Goal: Transaction & Acquisition: Purchase product/service

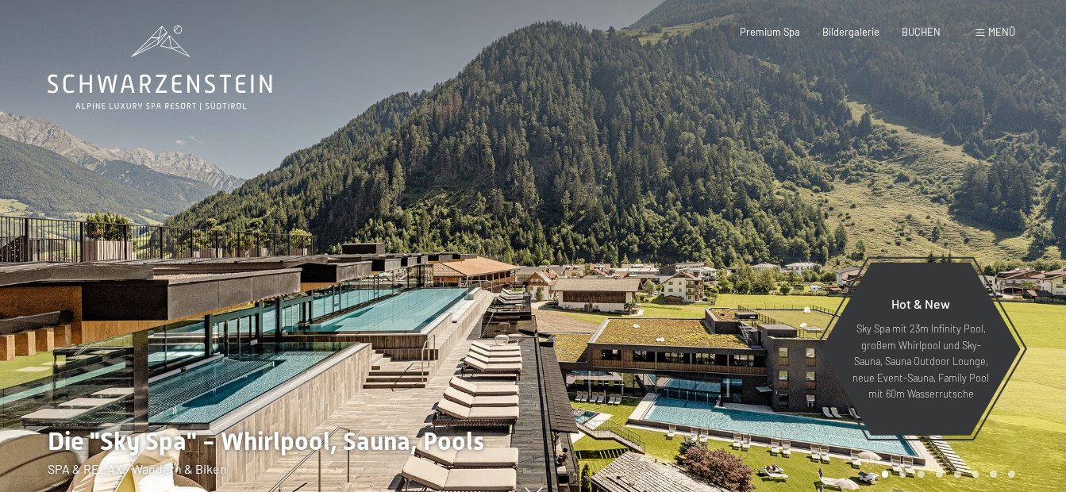
click at [991, 33] on span "Menü" at bounding box center [1001, 31] width 27 height 13
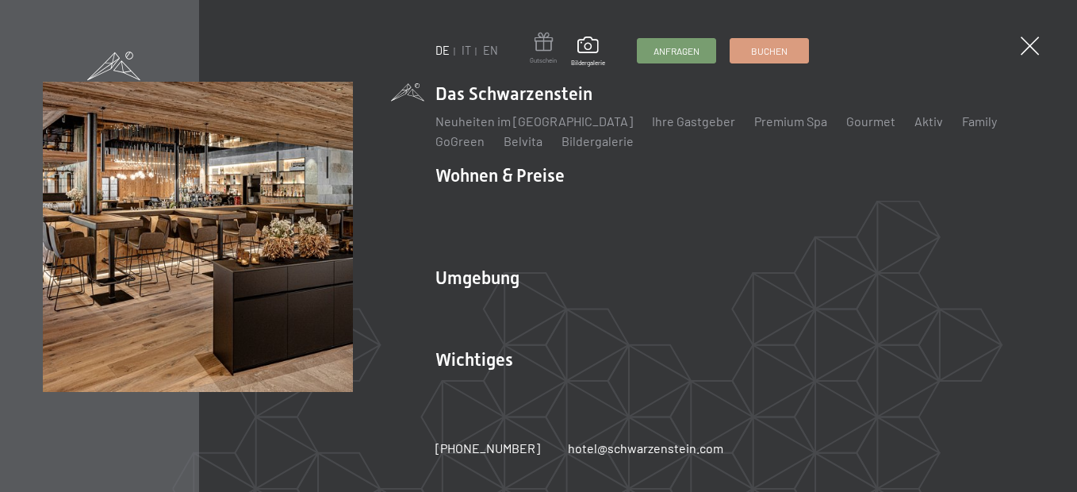
click at [544, 52] on span at bounding box center [543, 45] width 27 height 24
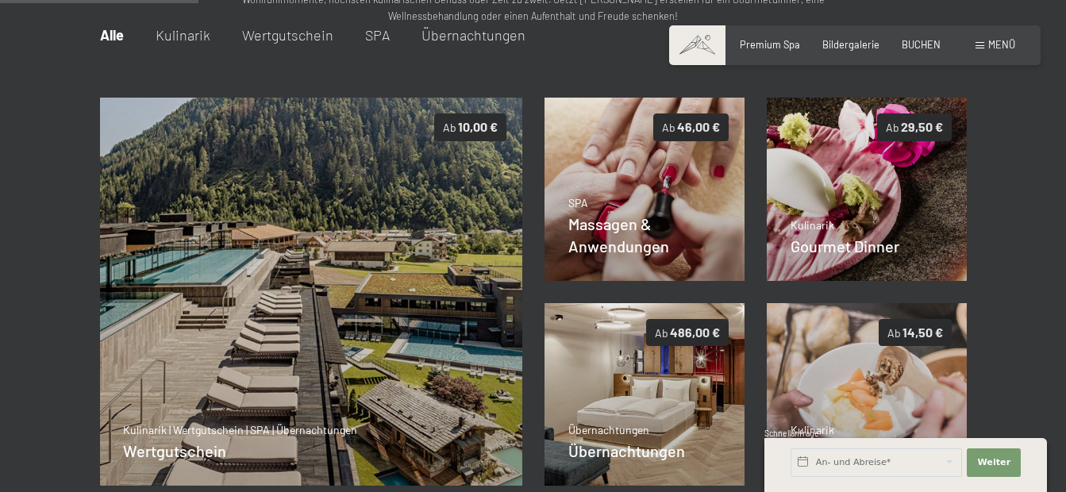
scroll to position [248, 0]
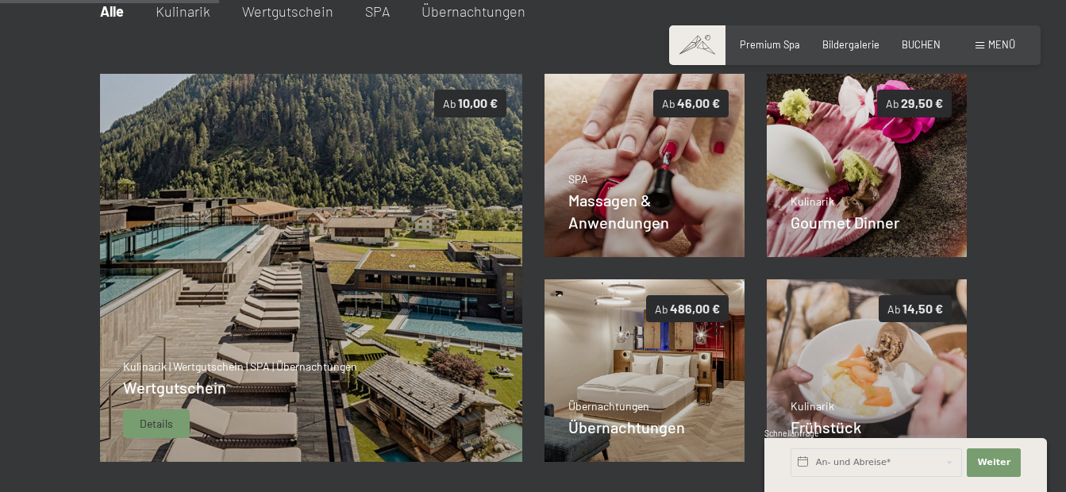
click at [145, 413] on div "Details" at bounding box center [156, 423] width 67 height 29
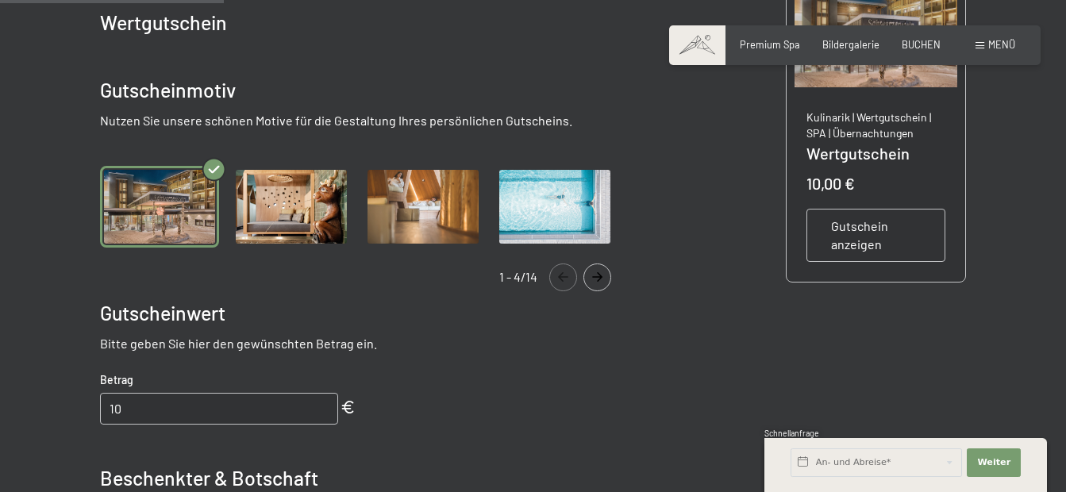
scroll to position [327, 0]
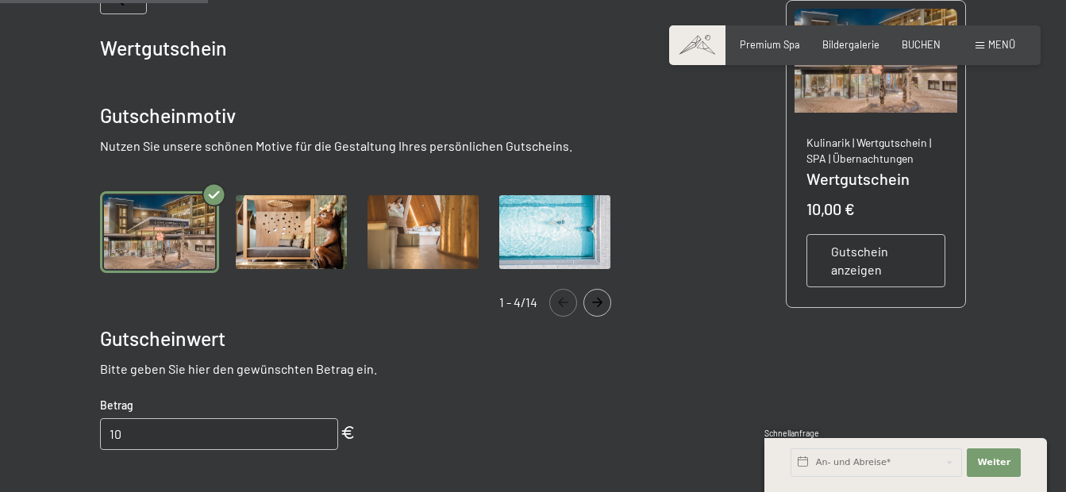
click at [595, 300] on icon "Navigate to next slide" at bounding box center [597, 303] width 26 height 10
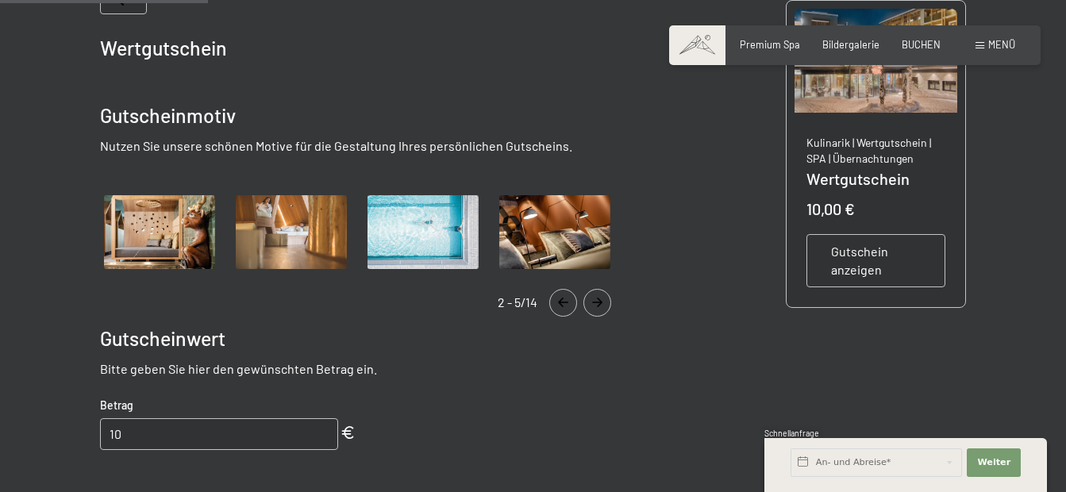
click at [595, 300] on icon "Navigate to next slide" at bounding box center [597, 303] width 26 height 10
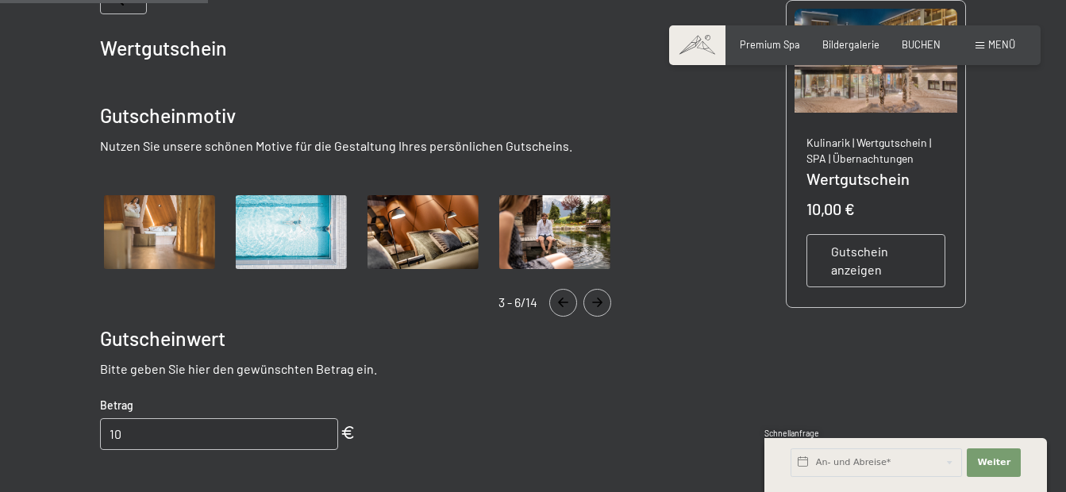
click at [595, 300] on icon "Navigate to next slide" at bounding box center [597, 303] width 26 height 10
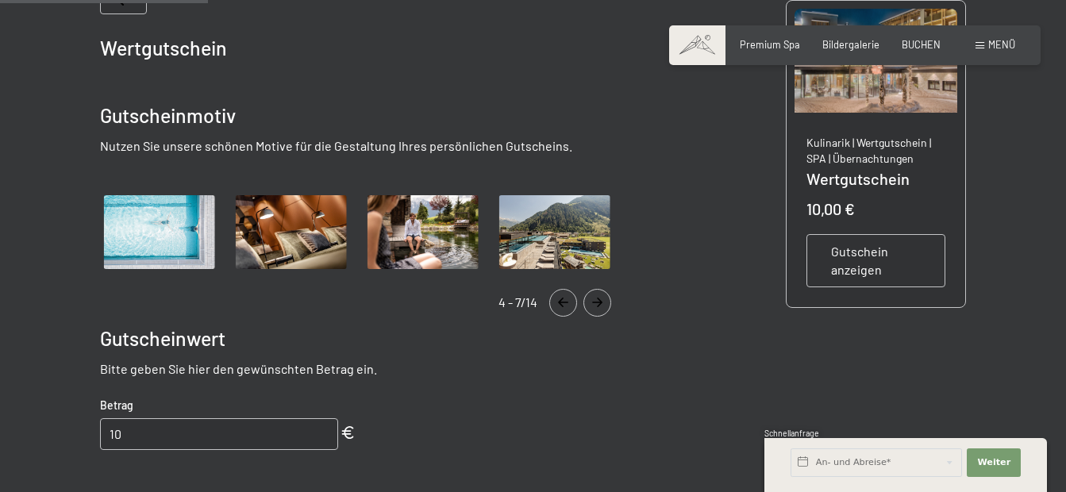
click at [592, 301] on icon "Navigate to next slide" at bounding box center [597, 303] width 26 height 10
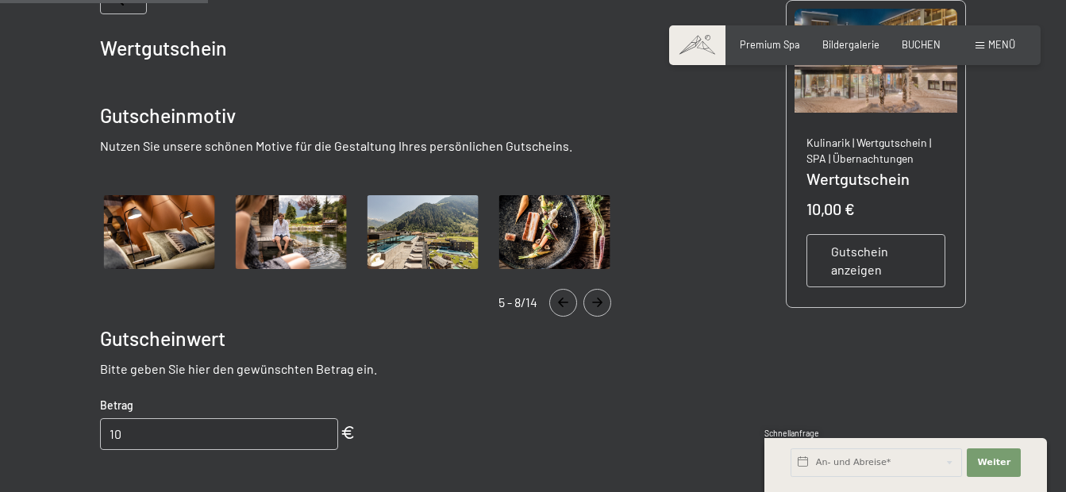
click at [592, 301] on icon "Navigate to next slide" at bounding box center [597, 303] width 26 height 10
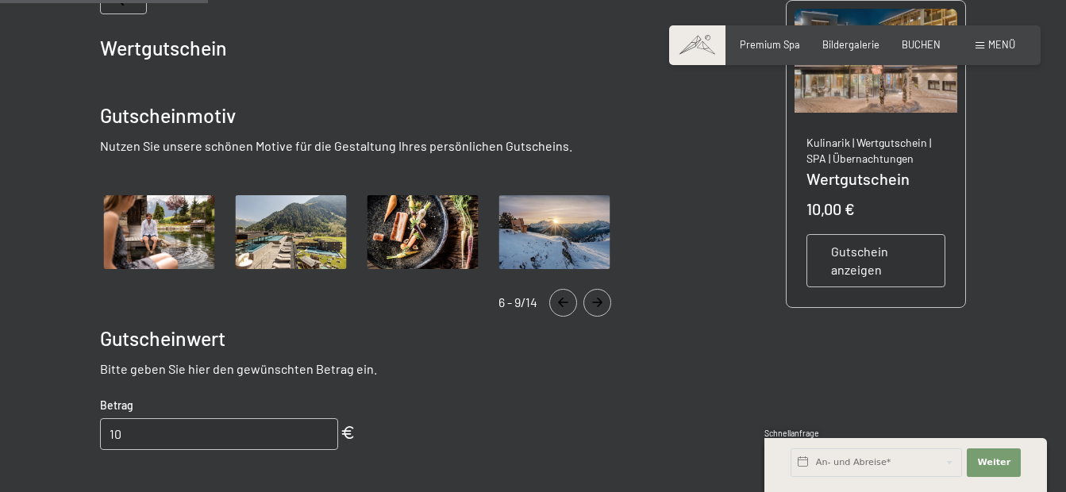
click at [592, 301] on icon "Navigate to next slide" at bounding box center [597, 303] width 26 height 10
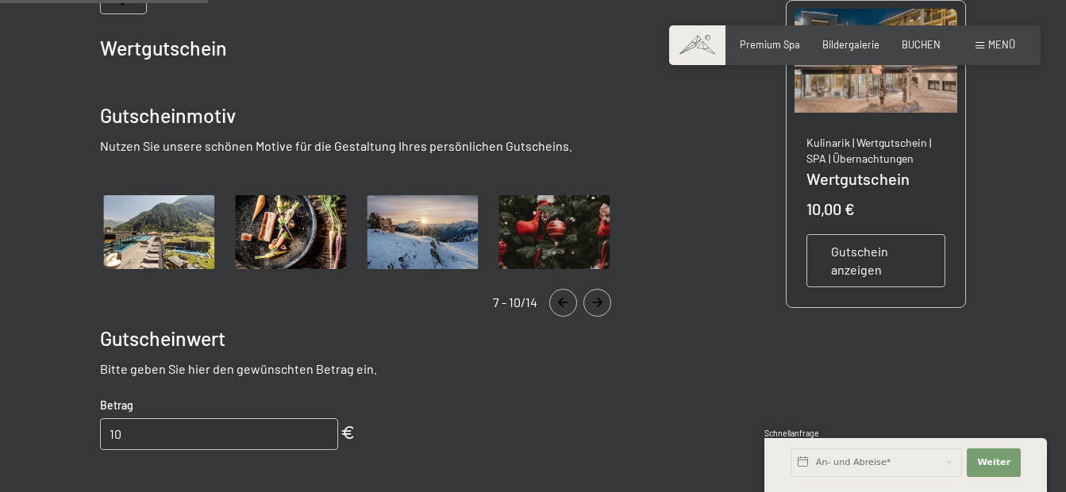
click at [592, 301] on icon "Navigate to next slide" at bounding box center [597, 303] width 26 height 10
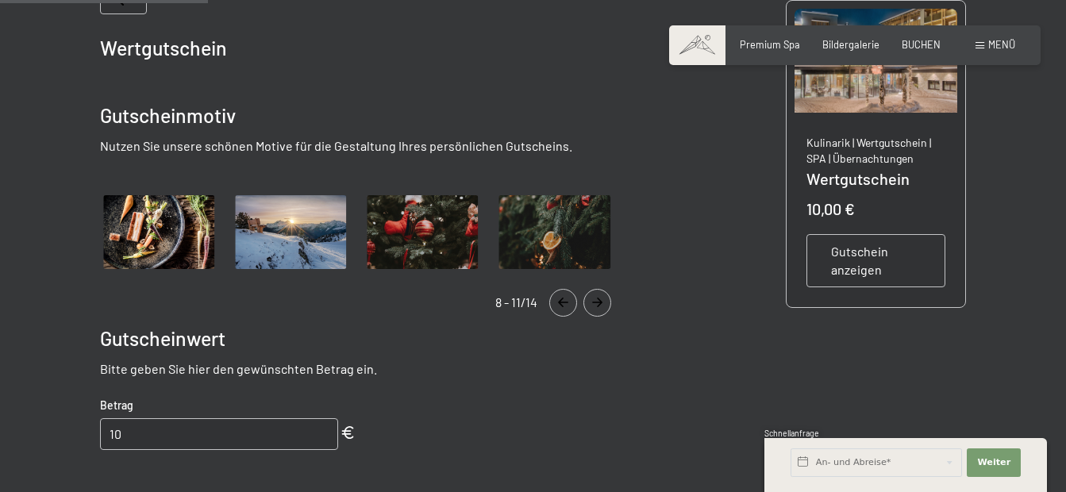
click at [592, 301] on icon "Navigate to next slide" at bounding box center [597, 303] width 26 height 10
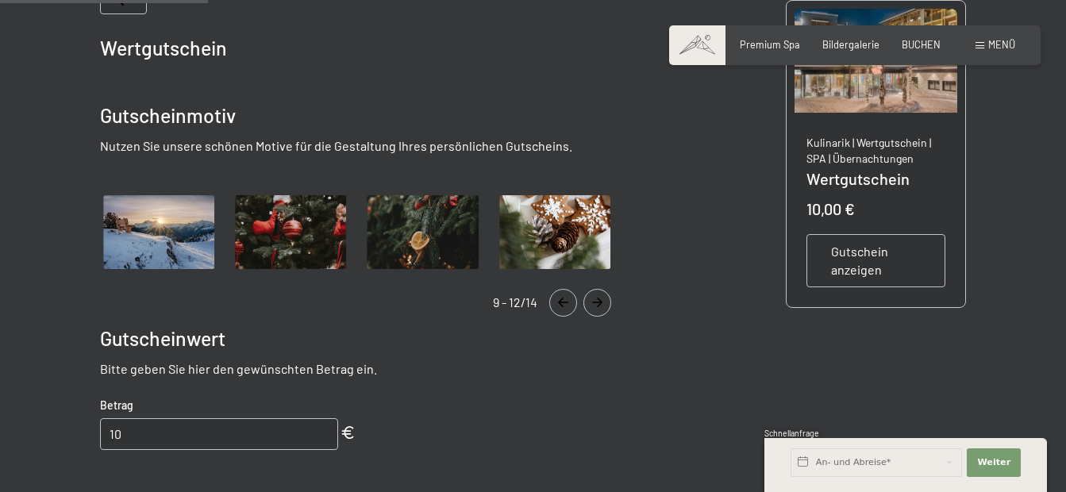
click at [592, 301] on icon "Navigate to next slide" at bounding box center [597, 303] width 26 height 10
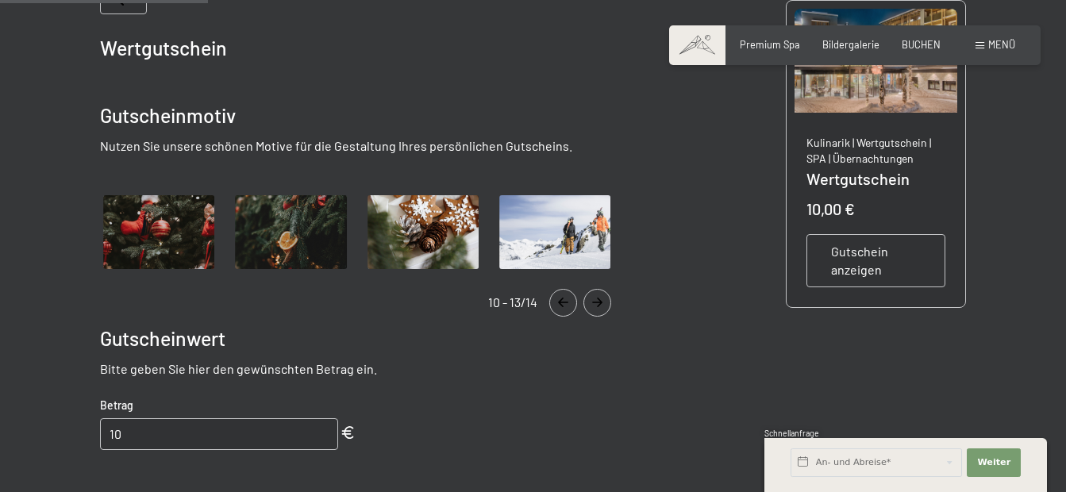
click at [592, 301] on icon "Navigate to next slide" at bounding box center [597, 303] width 26 height 10
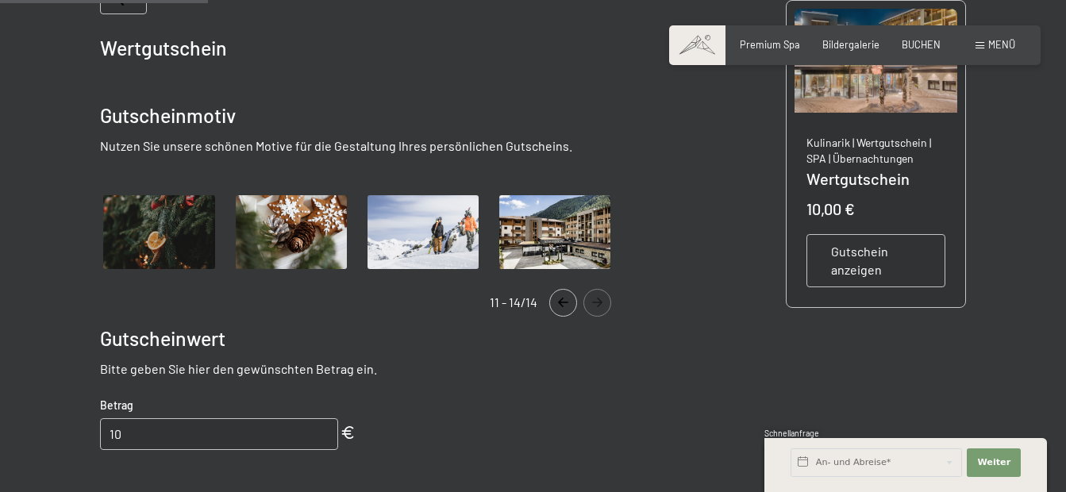
click at [592, 301] on icon "Navigate to next slide" at bounding box center [597, 303] width 26 height 10
click at [567, 306] on icon "Navigate to previous slide" at bounding box center [563, 303] width 26 height 10
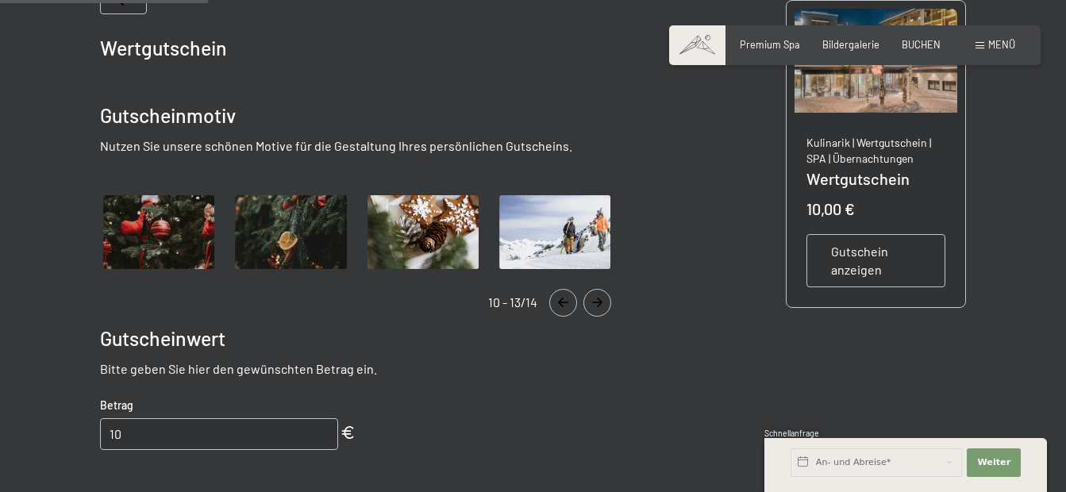
click at [567, 306] on icon "Navigate to previous slide" at bounding box center [563, 303] width 26 height 10
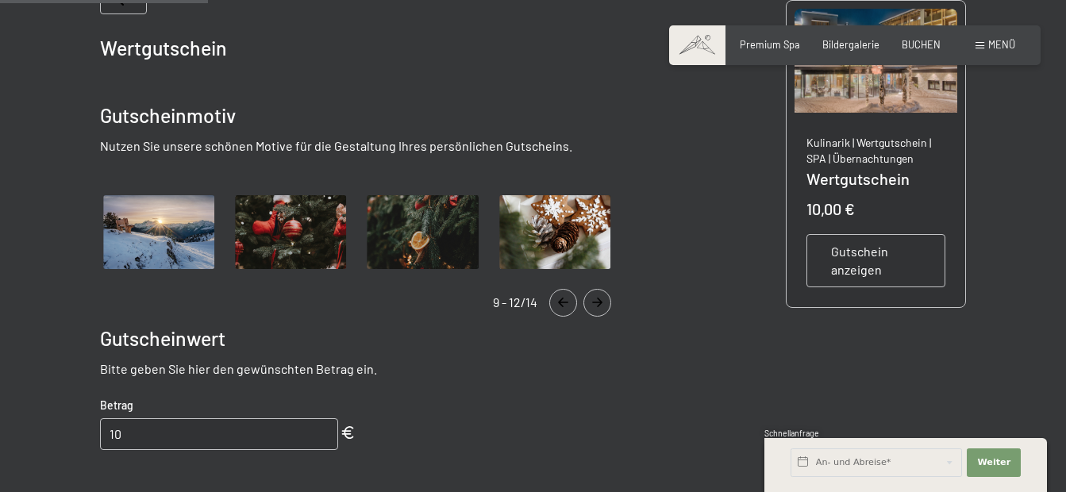
click at [567, 306] on icon "Navigate to previous slide" at bounding box center [563, 303] width 26 height 10
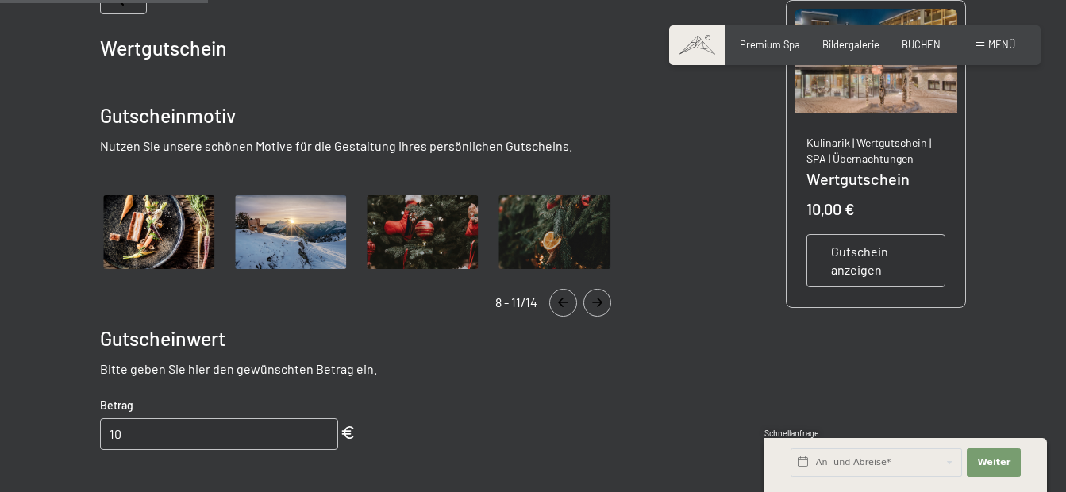
click at [567, 306] on icon "Navigate to previous slide" at bounding box center [563, 303] width 26 height 10
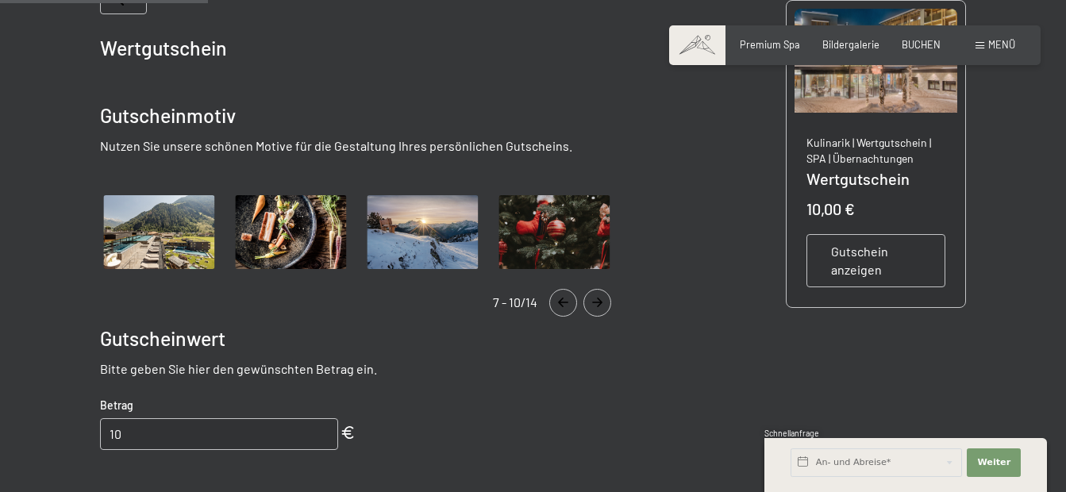
click at [567, 306] on icon "Navigate to previous slide" at bounding box center [563, 303] width 26 height 10
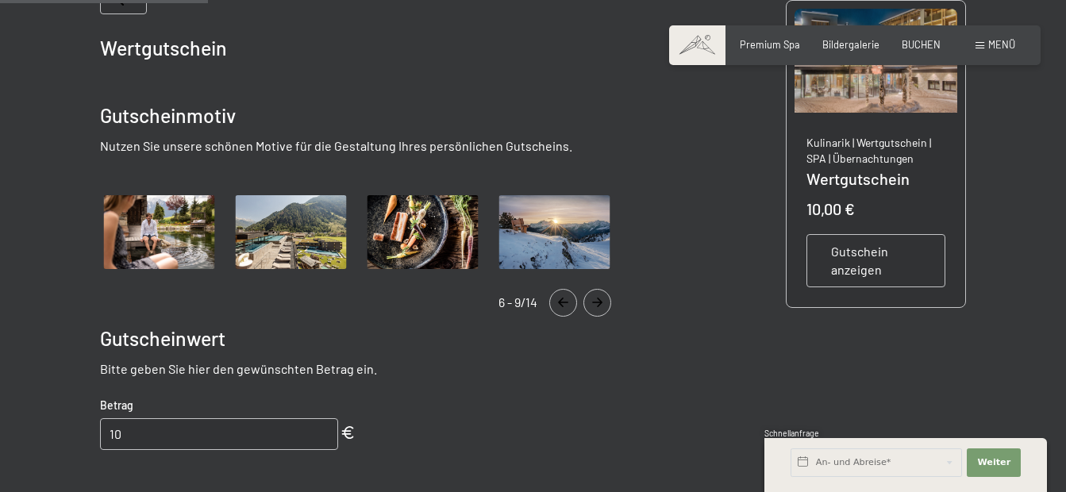
click at [567, 306] on icon "Navigate to previous slide" at bounding box center [563, 303] width 26 height 10
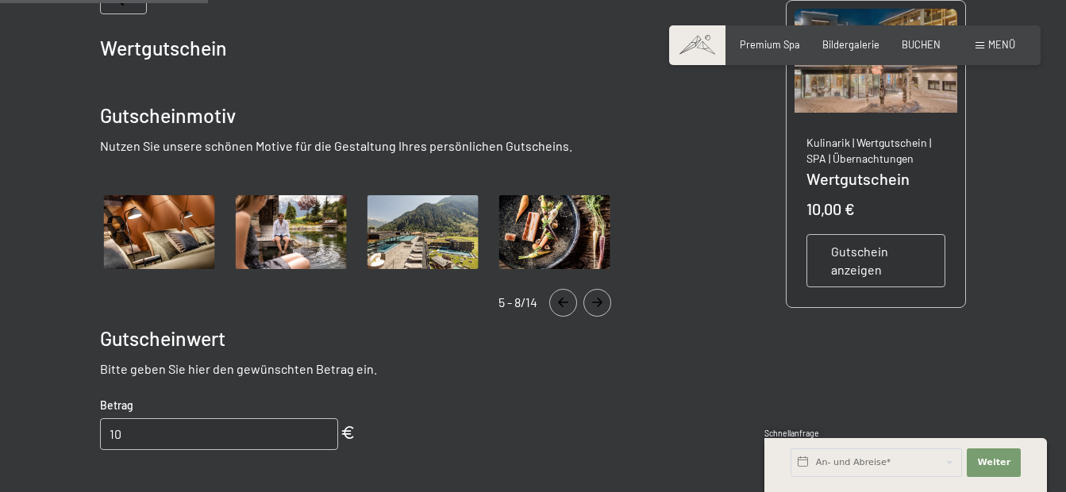
click at [187, 245] on img "Gallery" at bounding box center [158, 232] width 119 height 82
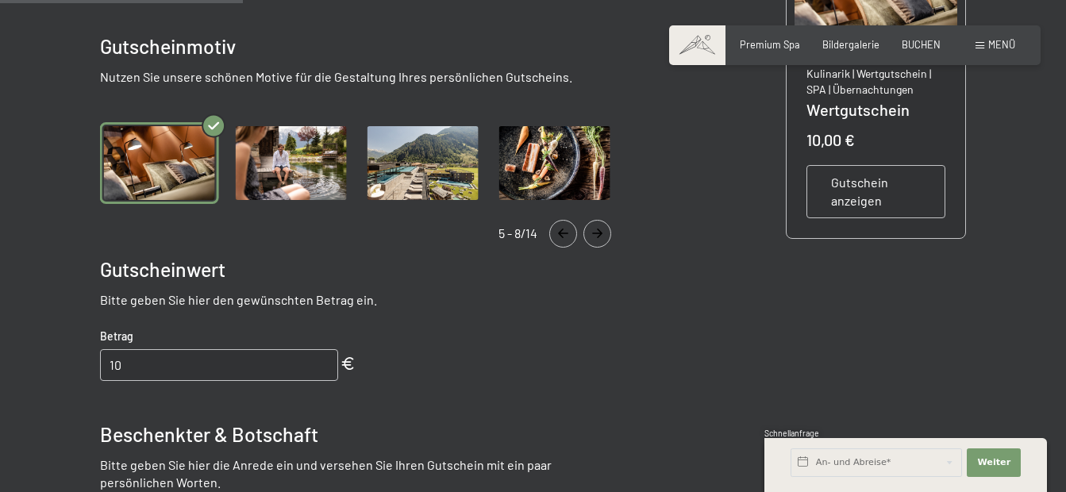
scroll to position [406, 0]
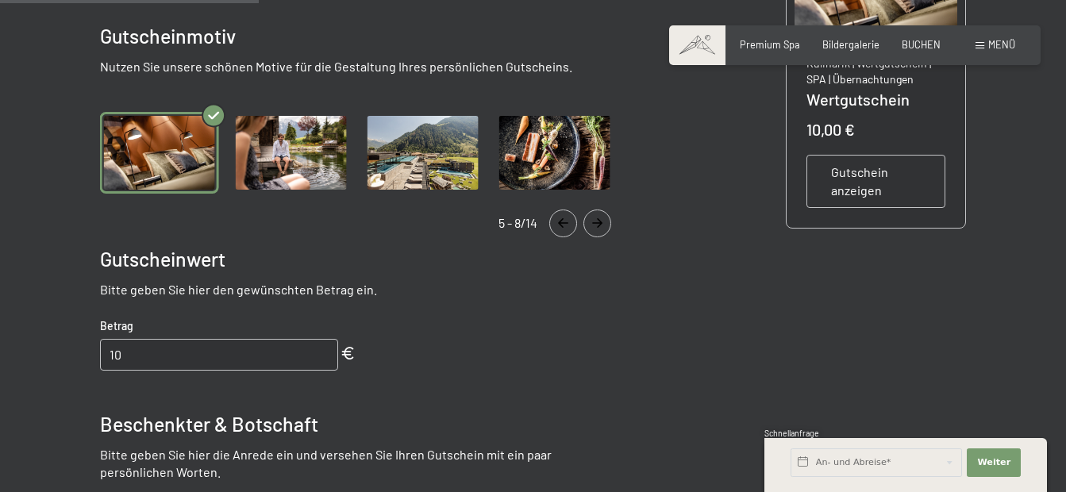
click at [414, 142] on img "Gallery" at bounding box center [422, 153] width 119 height 82
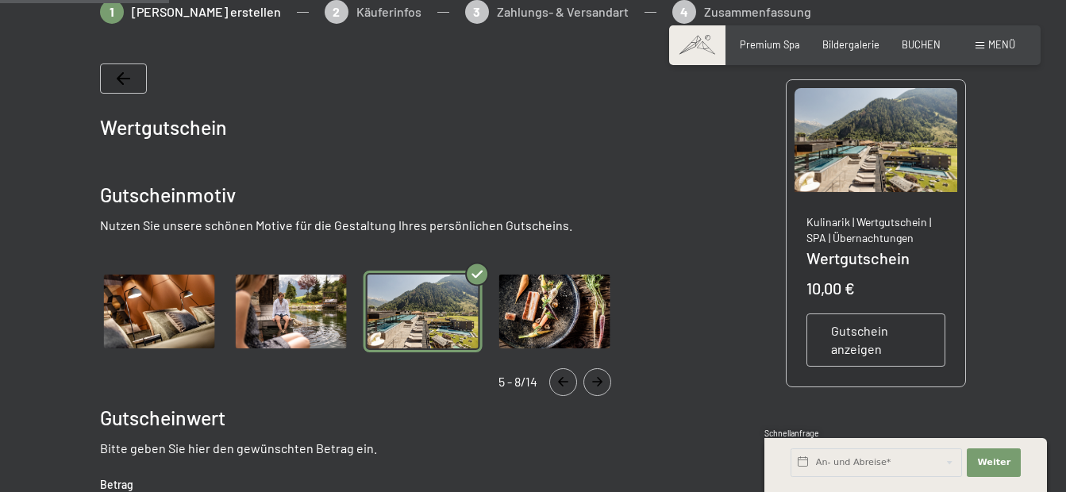
scroll to position [327, 0]
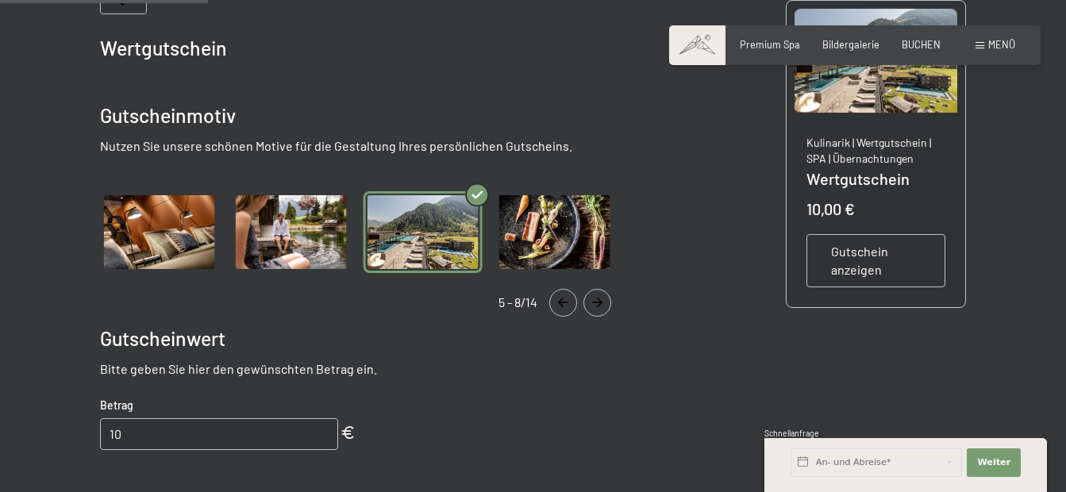
click at [870, 263] on span "Gutschein anzeigen" at bounding box center [876, 261] width 90 height 36
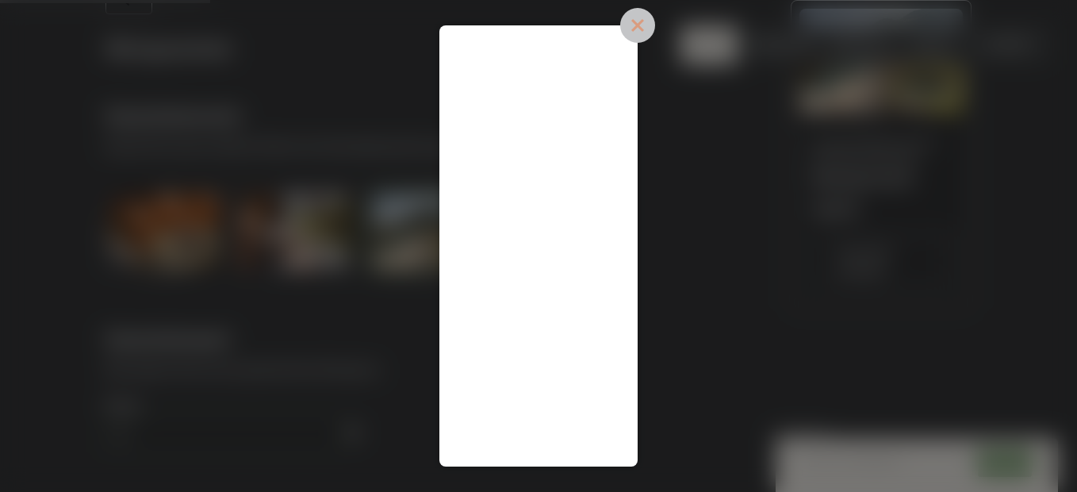
click at [635, 36] on icon at bounding box center [637, 25] width 35 height 35
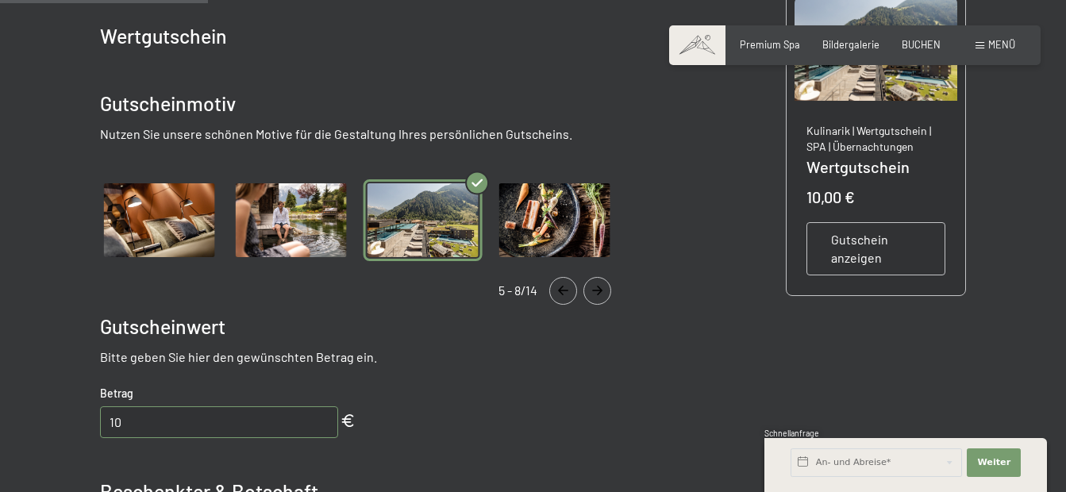
scroll to position [406, 0]
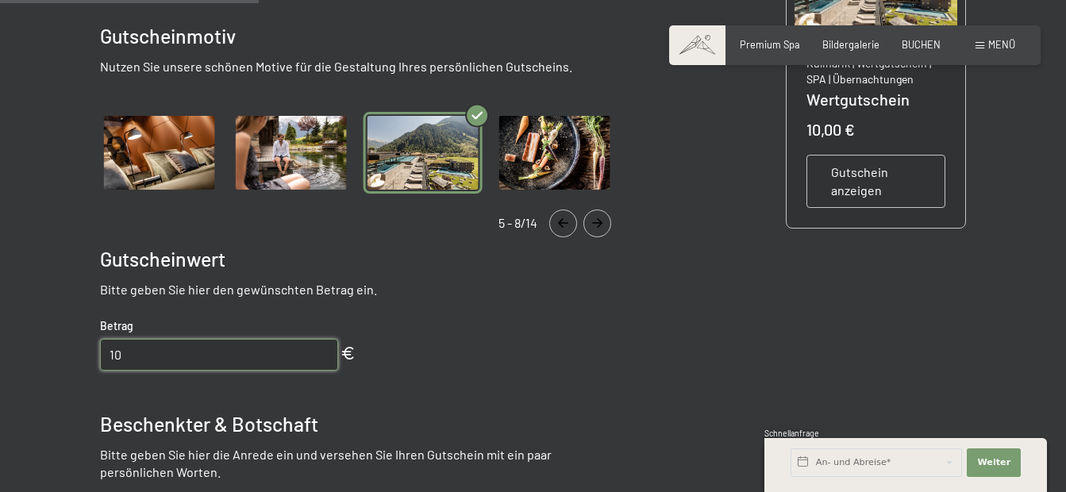
click at [133, 360] on input "10" at bounding box center [219, 355] width 238 height 32
type input "1"
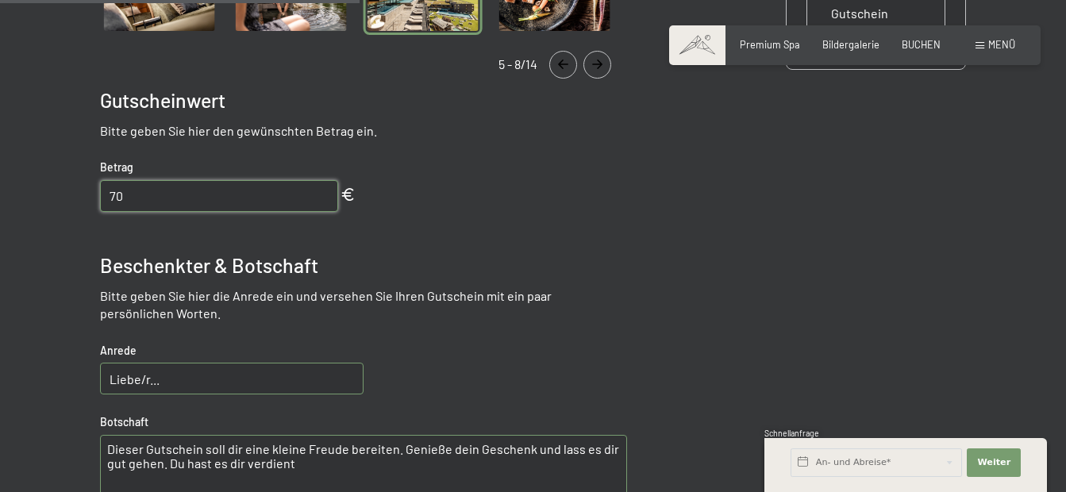
type input "70"
click at [222, 381] on input "Liebe/r..." at bounding box center [231, 379] width 263 height 32
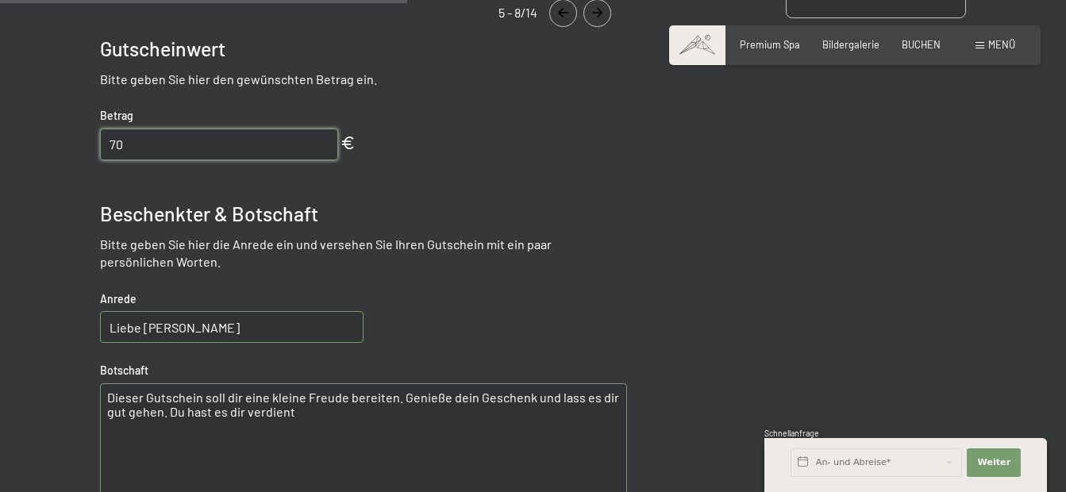
scroll to position [644, 0]
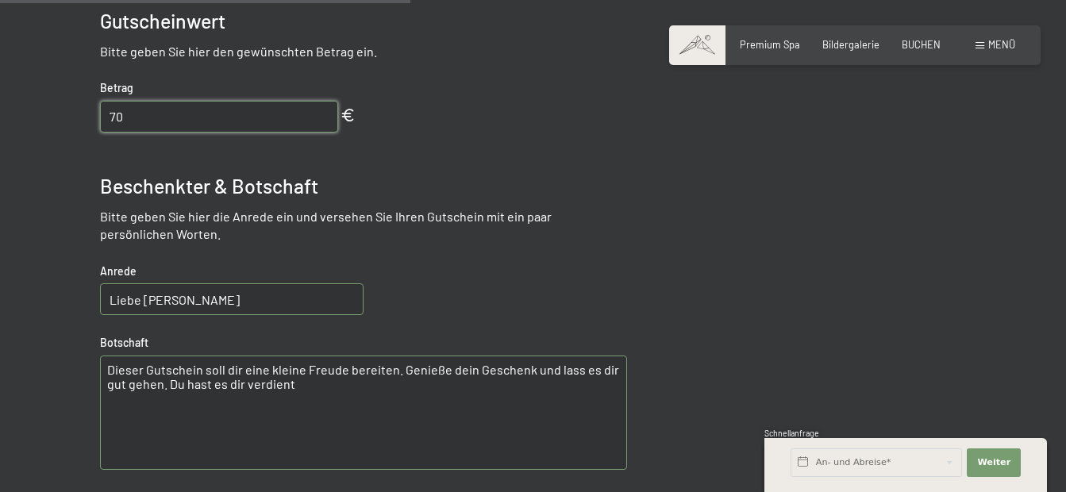
type input "Liebe [PERSON_NAME]"
drag, startPoint x: 300, startPoint y: 390, endPoint x: 395, endPoint y: 367, distance: 98.0
click at [395, 367] on textarea "Dieser Gutschein soll dir eine kleine Freude bereiten. Genieße dein Geschenk un…" at bounding box center [363, 412] width 527 height 114
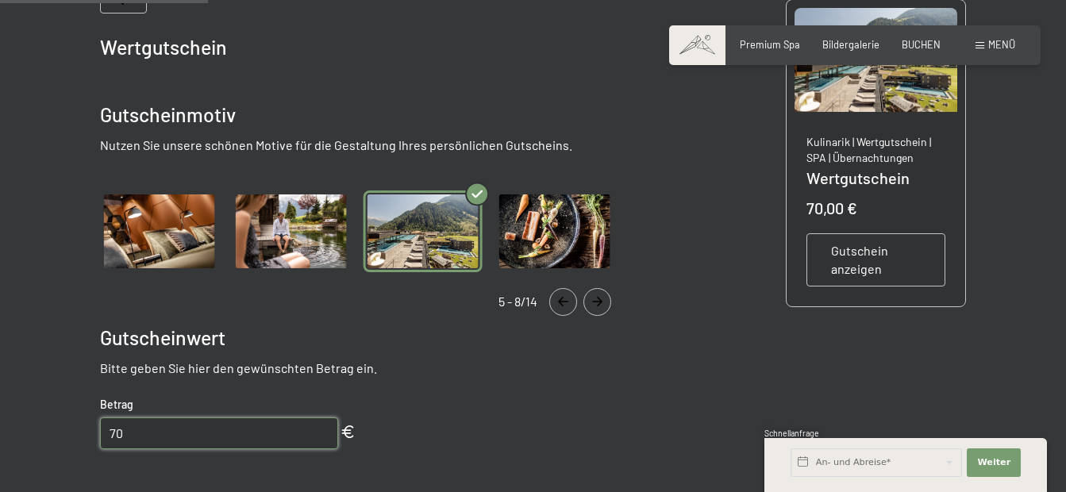
scroll to position [327, 0]
type textarea "Dieser Gutschein soll dir eine kleine Freude bereiten. Wir wünschen dir zum Geb…"
click at [870, 265] on span "Gutschein anzeigen" at bounding box center [876, 261] width 90 height 36
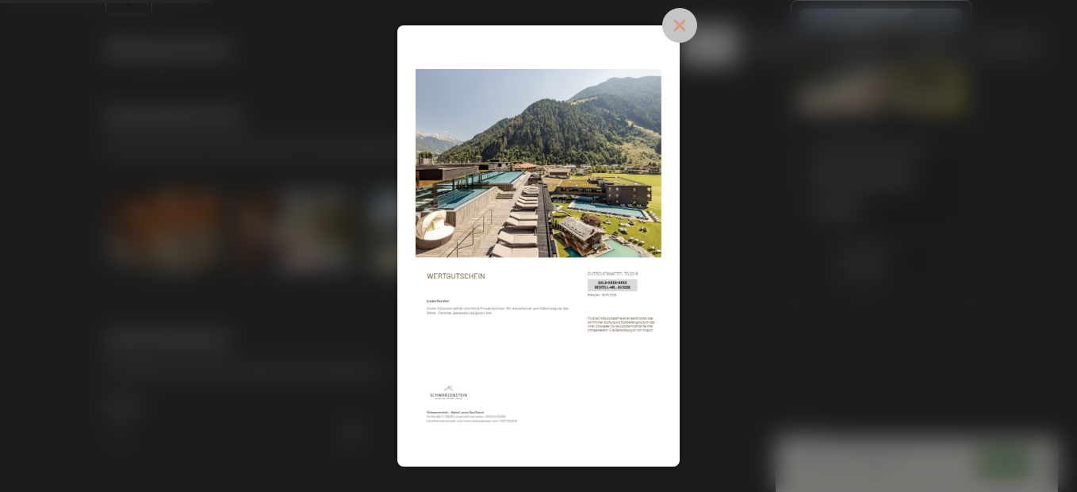
click at [674, 22] on icon at bounding box center [680, 25] width 35 height 35
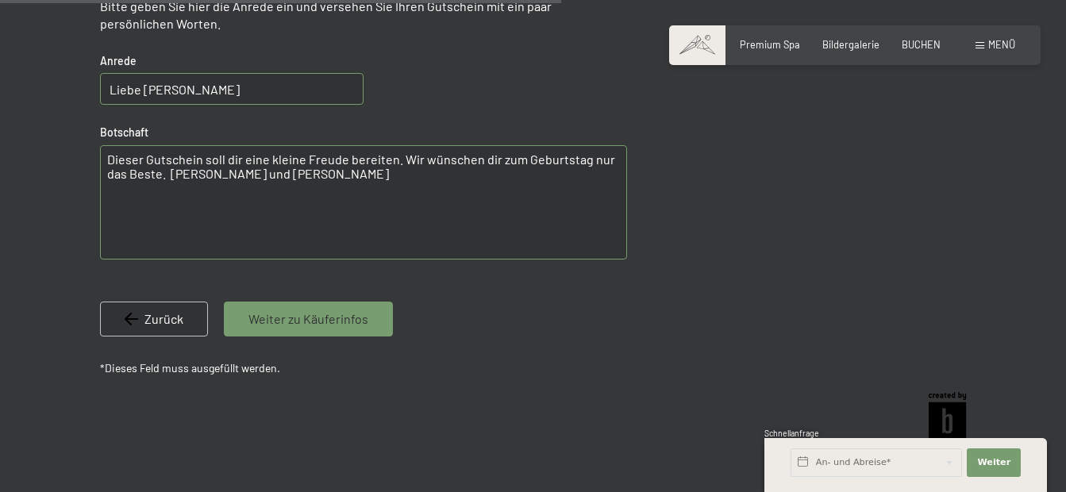
scroll to position [882, 0]
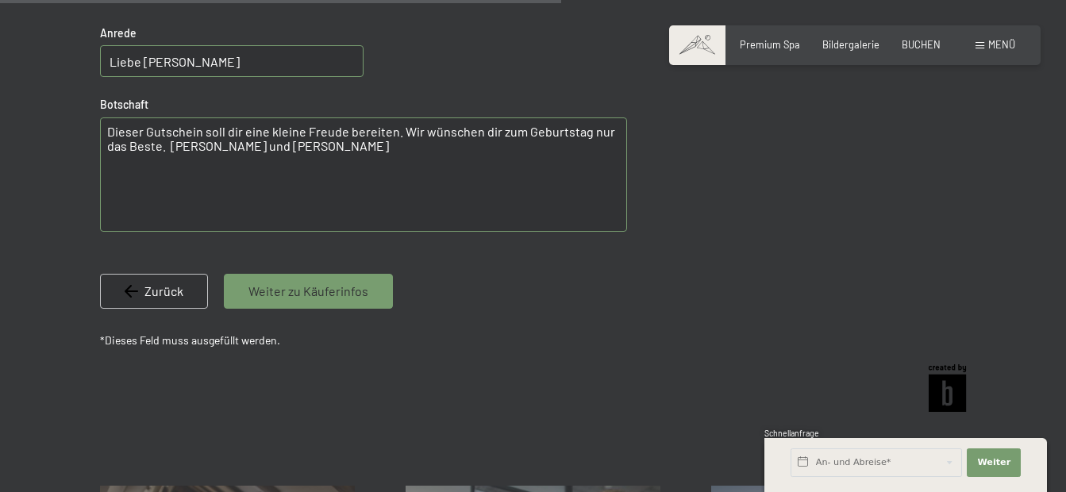
click at [349, 297] on span "Weiter zu Käuferinfos" at bounding box center [308, 290] width 120 height 17
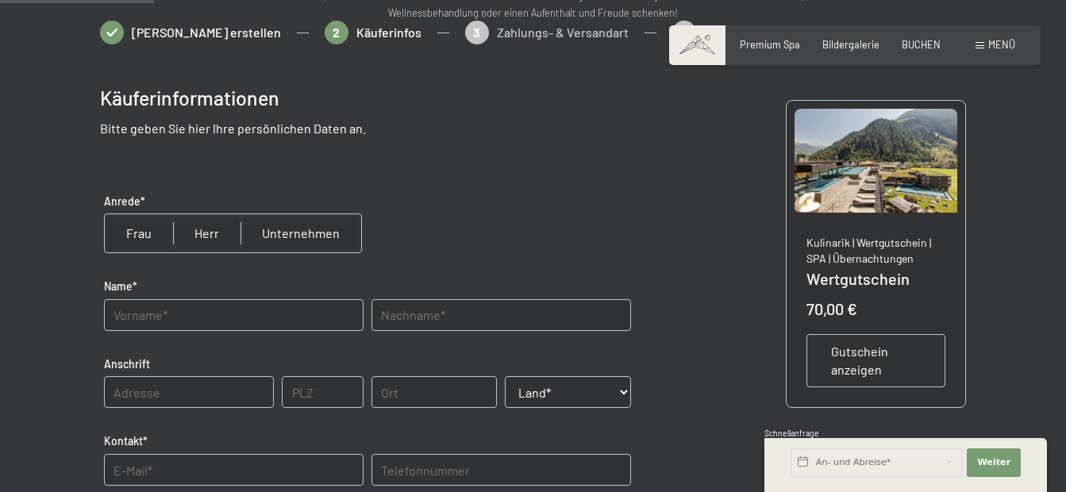
scroll to position [168, 0]
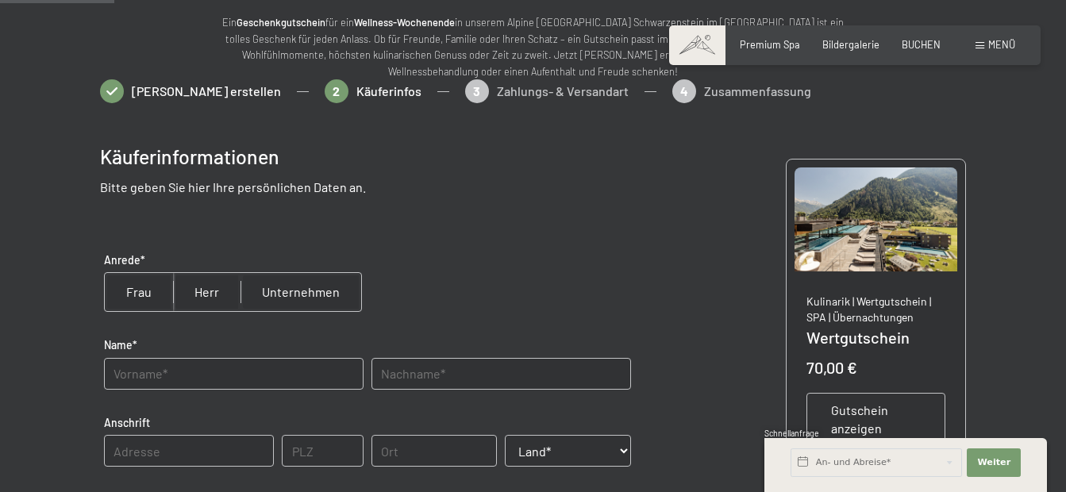
click at [137, 294] on input "radio" at bounding box center [139, 292] width 68 height 38
radio input "true"
click at [177, 378] on input "text" at bounding box center [233, 374] width 259 height 32
type input "[PERSON_NAME]"
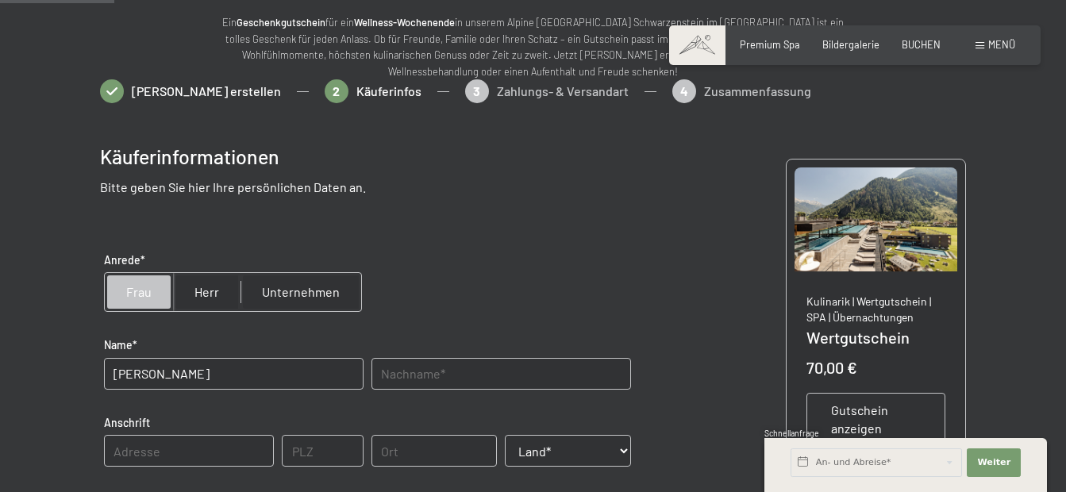
type input "9832"
type input "Stall"
select select "AUT"
type input "06766352515"
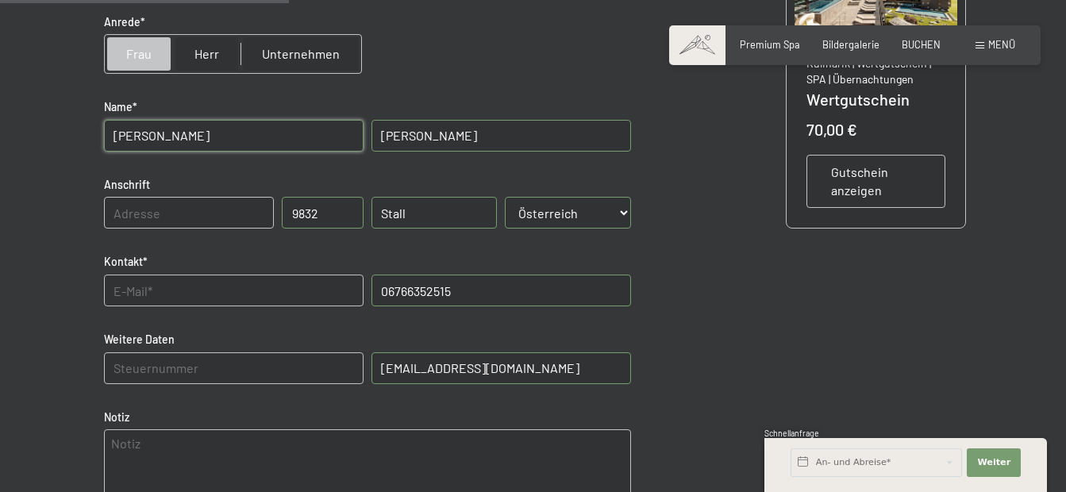
scroll to position [486, 0]
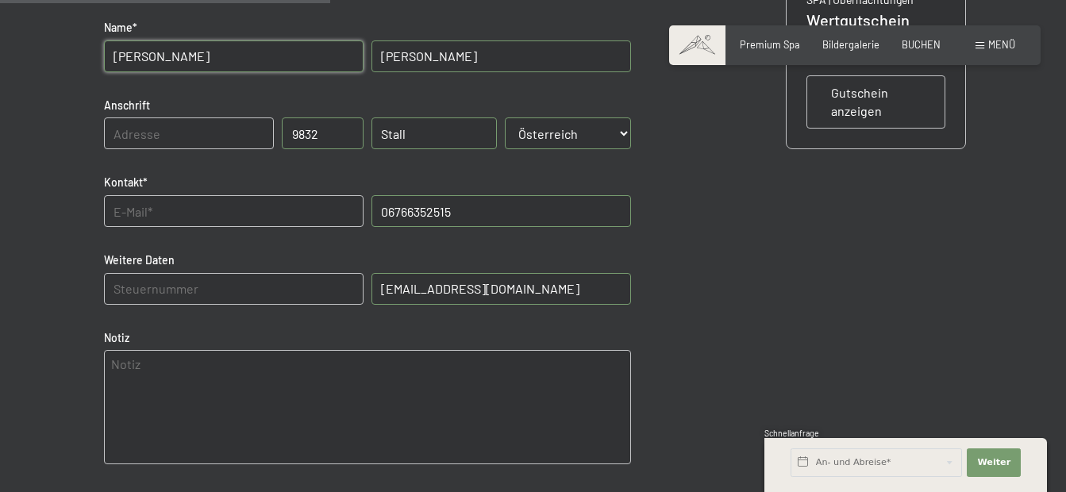
drag, startPoint x: 574, startPoint y: 288, endPoint x: 344, endPoint y: 275, distance: 231.3
click at [344, 275] on div "Weitere Daten PEC (zertifizierte E-Mail) [EMAIL_ADDRESS][DOMAIN_NAME]" at bounding box center [367, 287] width 535 height 86
drag, startPoint x: 423, startPoint y: 284, endPoint x: 549, endPoint y: 295, distance: 126.6
click at [549, 295] on E-Mail\) "[EMAIL_ADDRESS][DOMAIN_NAME]" at bounding box center [500, 289] width 259 height 32
type E-Mail\) "a"
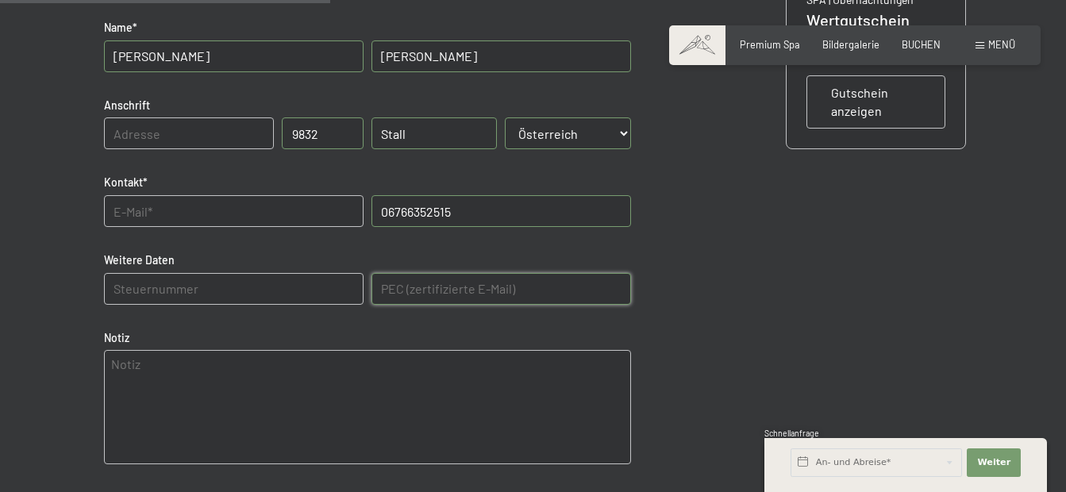
click at [236, 197] on input "text" at bounding box center [233, 211] width 259 height 32
click at [225, 209] on input "text" at bounding box center [233, 211] width 259 height 32
type input "[EMAIL_ADDRESS][DOMAIN_NAME]"
click at [144, 136] on input "text" at bounding box center [189, 133] width 171 height 32
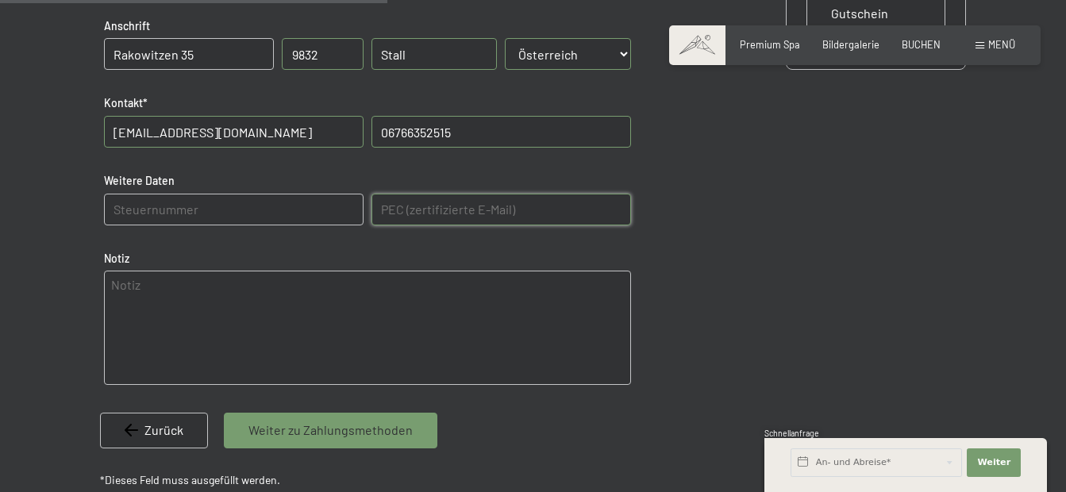
scroll to position [644, 0]
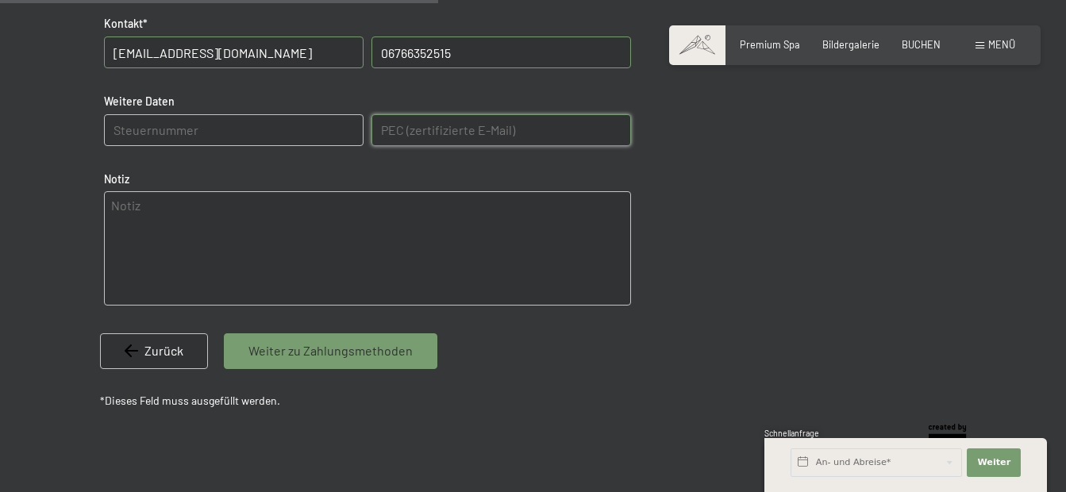
type input "Rakowitzen 35"
click at [392, 354] on span "Weiter zu Zahlungsmethoden" at bounding box center [330, 350] width 164 height 17
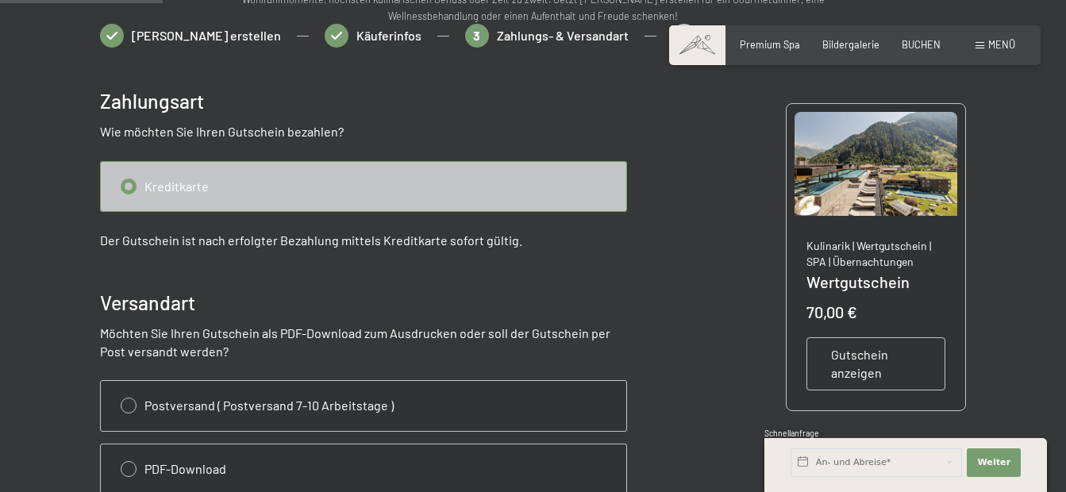
scroll to position [327, 0]
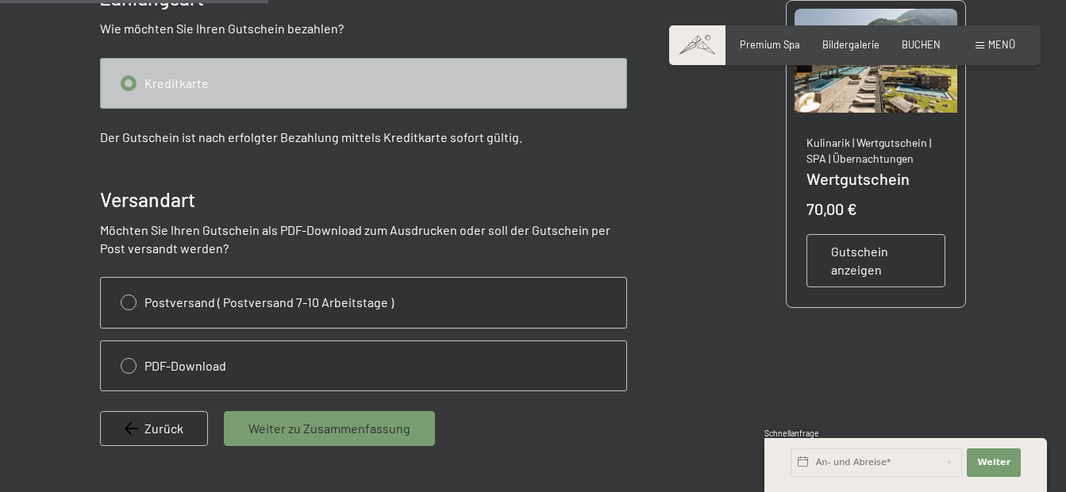
click at [353, 94] on input "radio" at bounding box center [363, 83] width 525 height 49
click at [335, 436] on span "Weiter zu Zusammenfassung" at bounding box center [329, 428] width 162 height 17
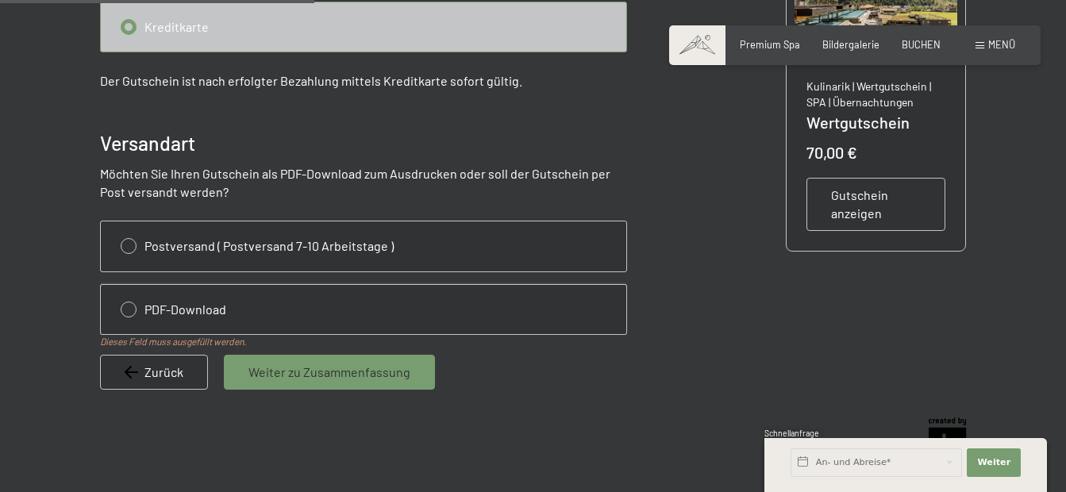
click at [131, 310] on input "radio" at bounding box center [363, 309] width 525 height 49
radio input "true"
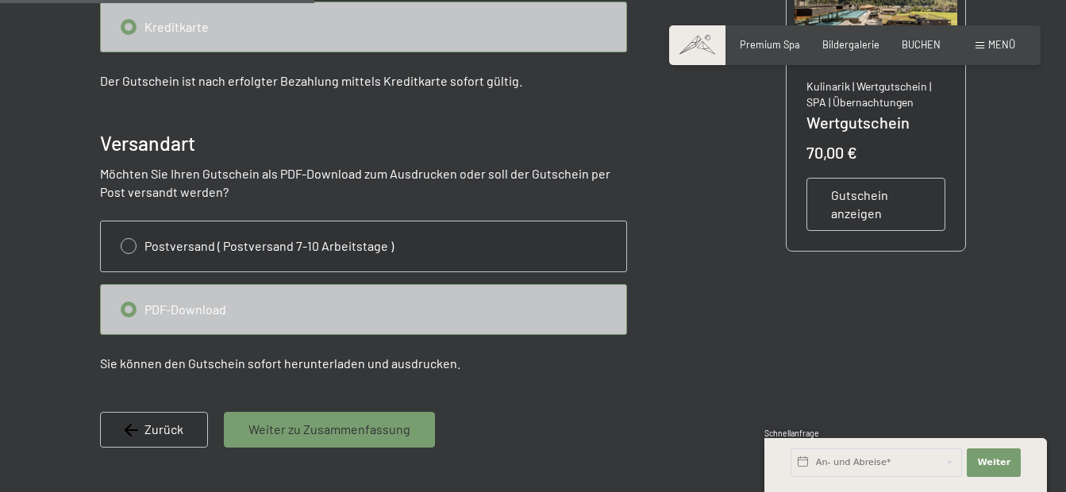
click at [325, 435] on span "Weiter zu Zusammenfassung" at bounding box center [329, 429] width 162 height 17
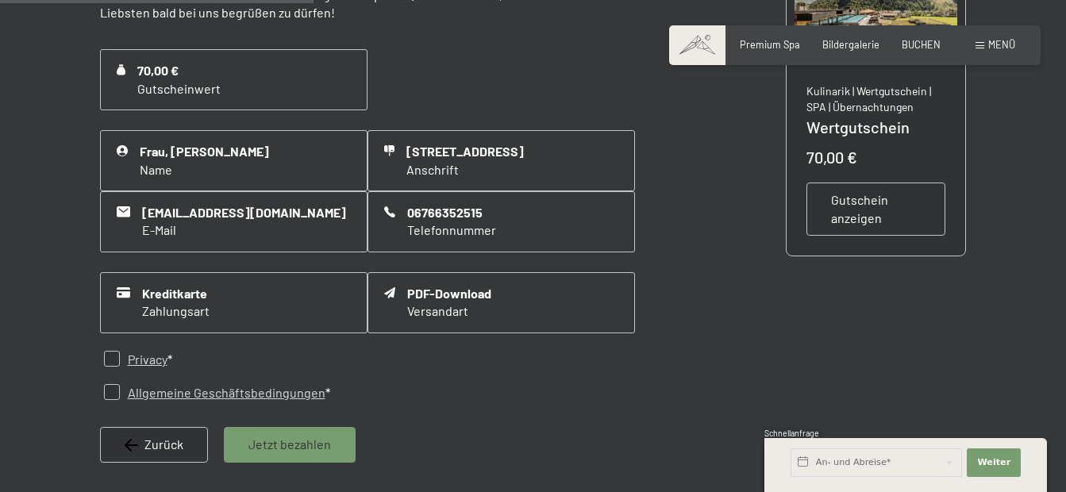
scroll to position [406, 0]
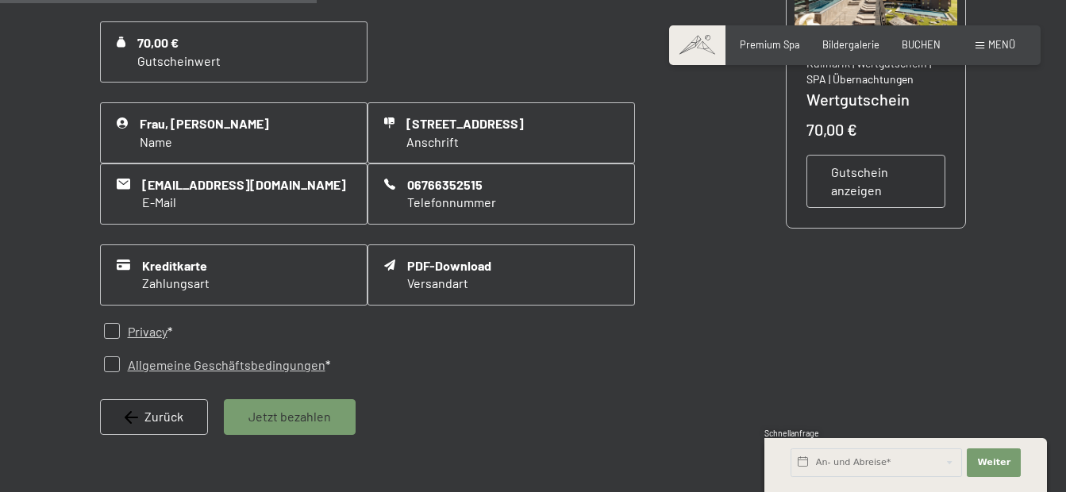
click at [306, 427] on div "Jetzt bezahlen" at bounding box center [290, 416] width 132 height 35
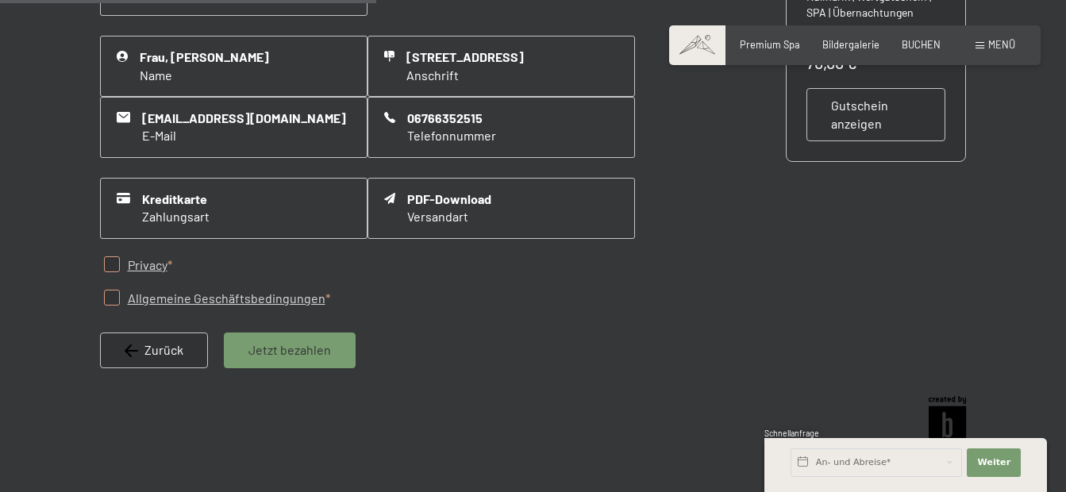
scroll to position [492, 0]
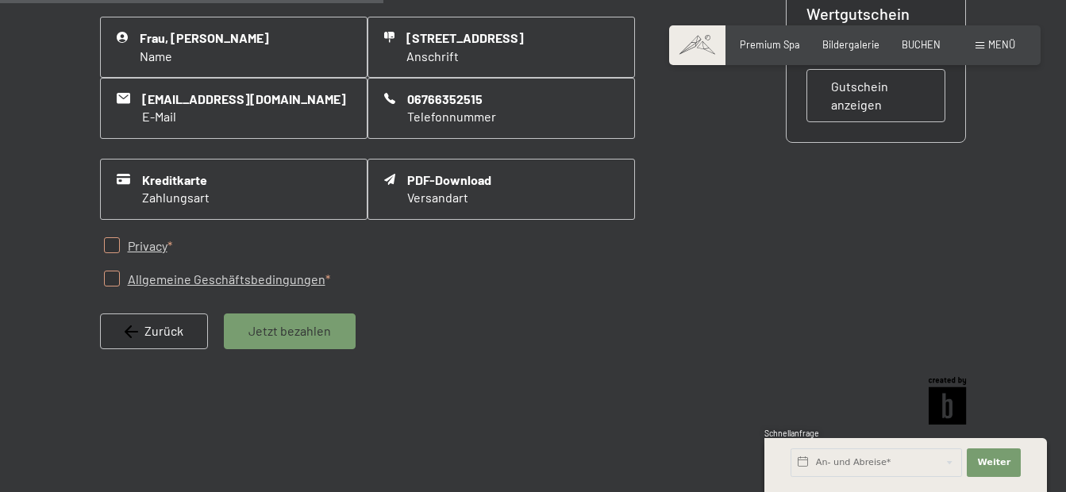
click at [111, 282] on input "checkbox" at bounding box center [112, 279] width 16 height 16
checkbox input "true"
click at [113, 248] on input "checkbox" at bounding box center [112, 245] width 16 height 16
checkbox input "true"
click at [267, 328] on span "Jetzt bezahlen" at bounding box center [289, 330] width 83 height 17
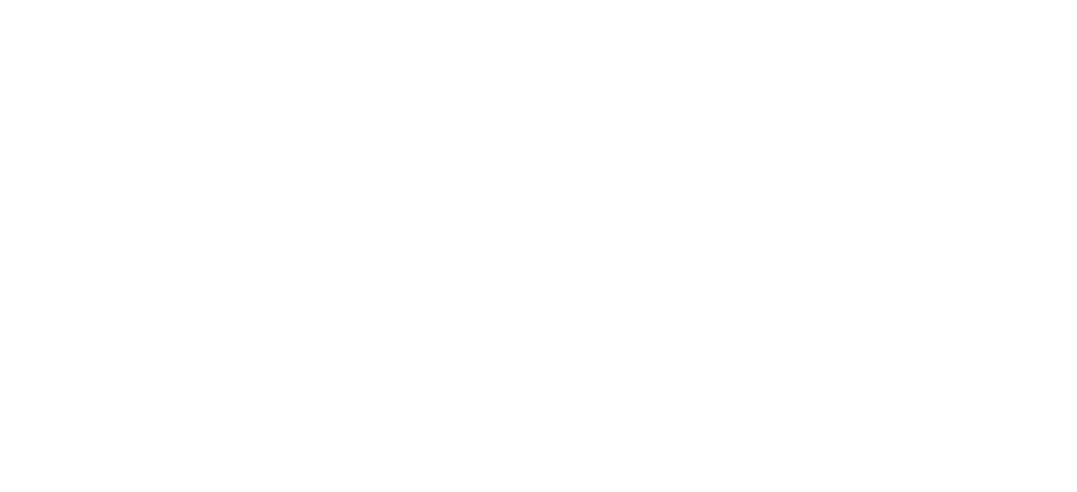
scroll to position [0, 0]
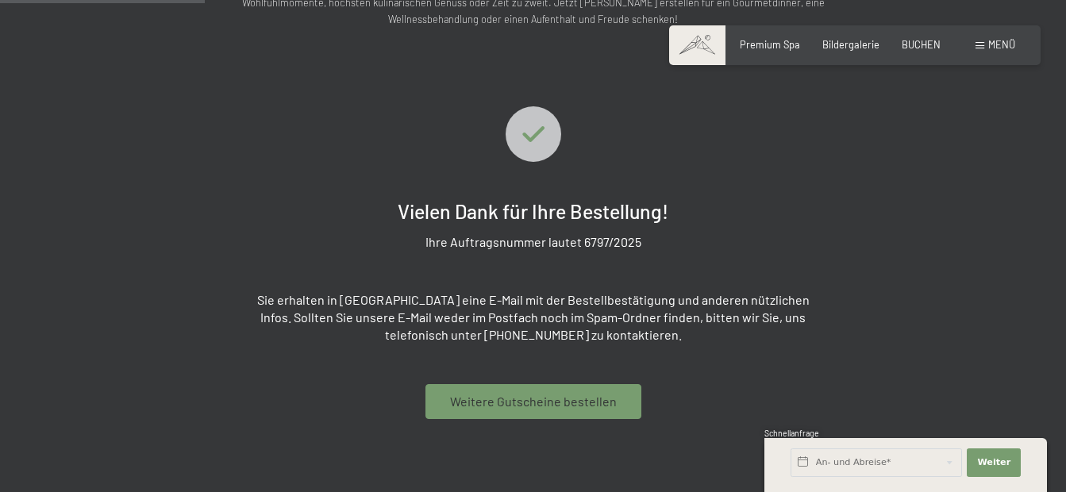
scroll to position [248, 0]
